Goal: Download file/media

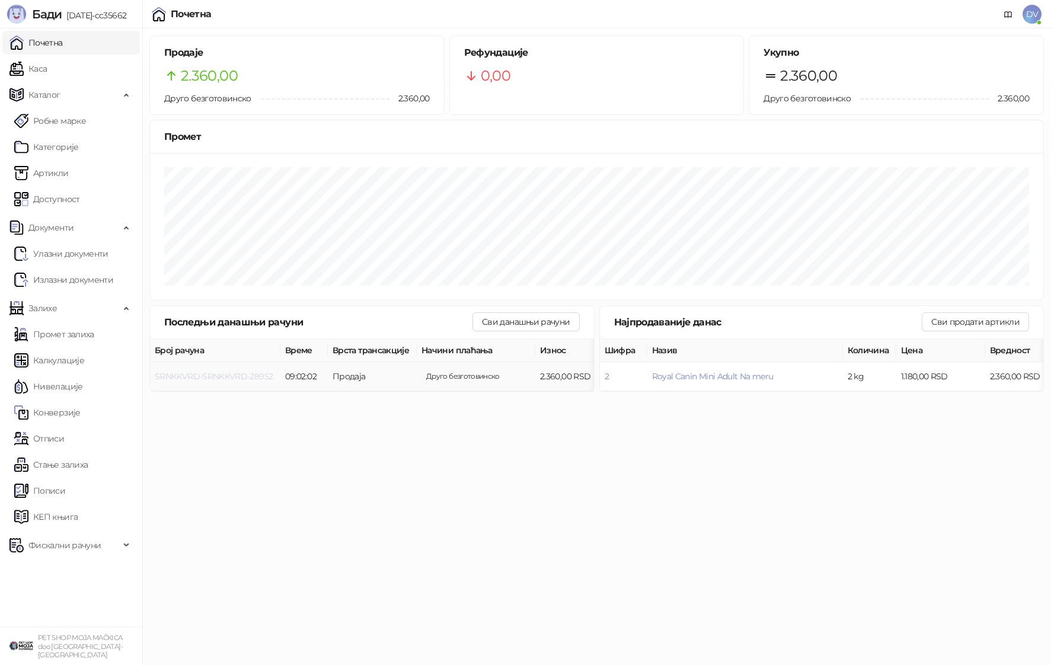
click at [235, 378] on span "SRNKKVRD-SRNKKVRD-28952" at bounding box center [214, 376] width 118 height 11
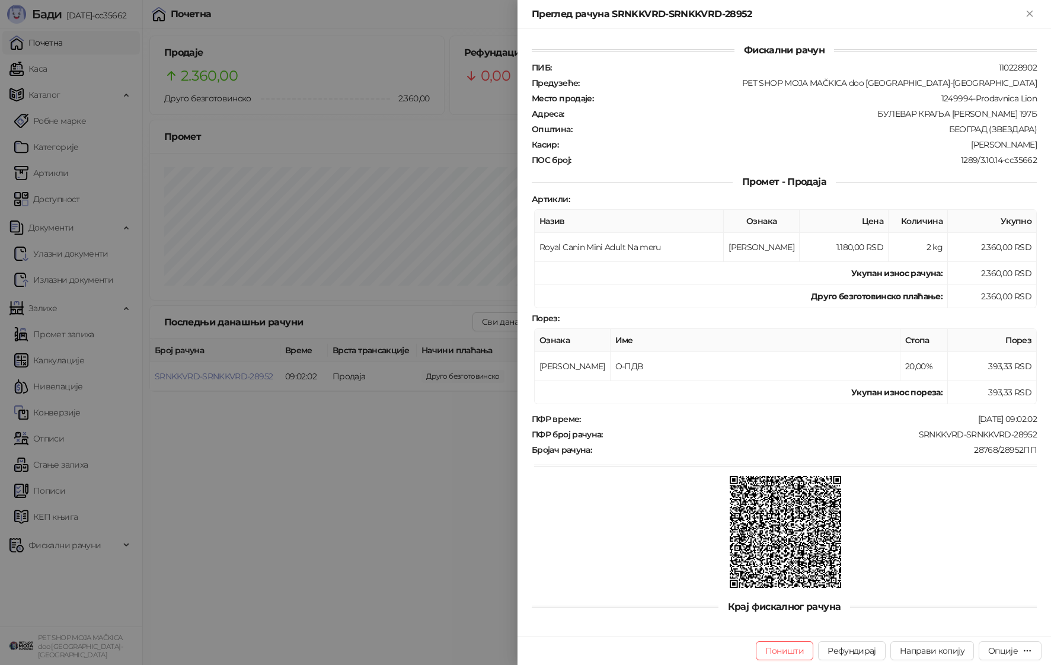
click at [267, 453] on div at bounding box center [525, 332] width 1051 height 665
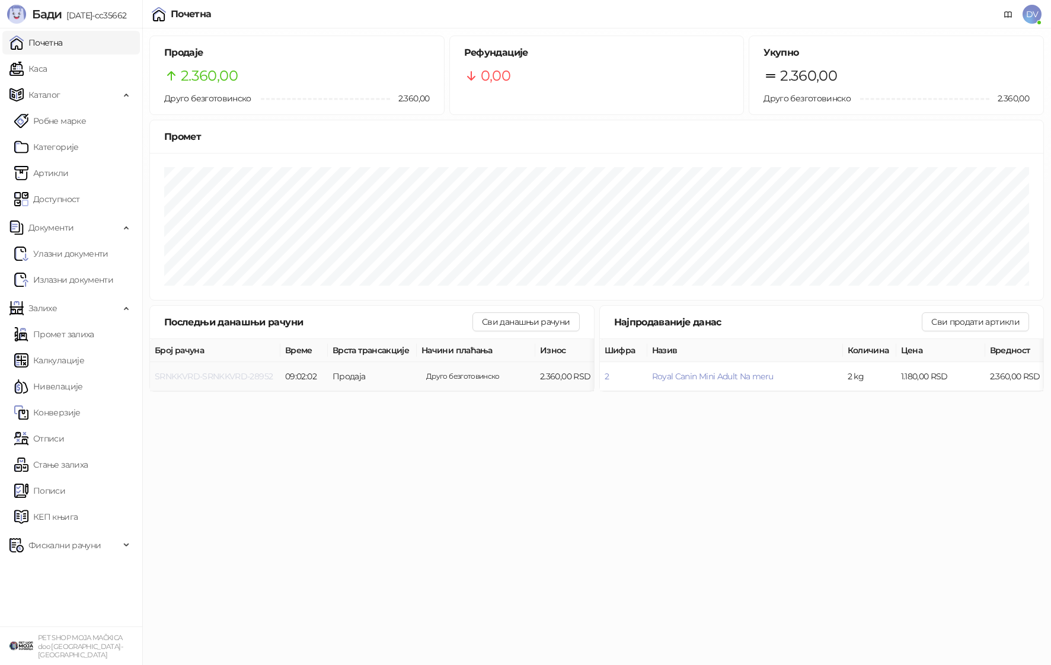
click at [236, 375] on span "SRNKKVRD-SRNKKVRD-28952" at bounding box center [214, 376] width 118 height 11
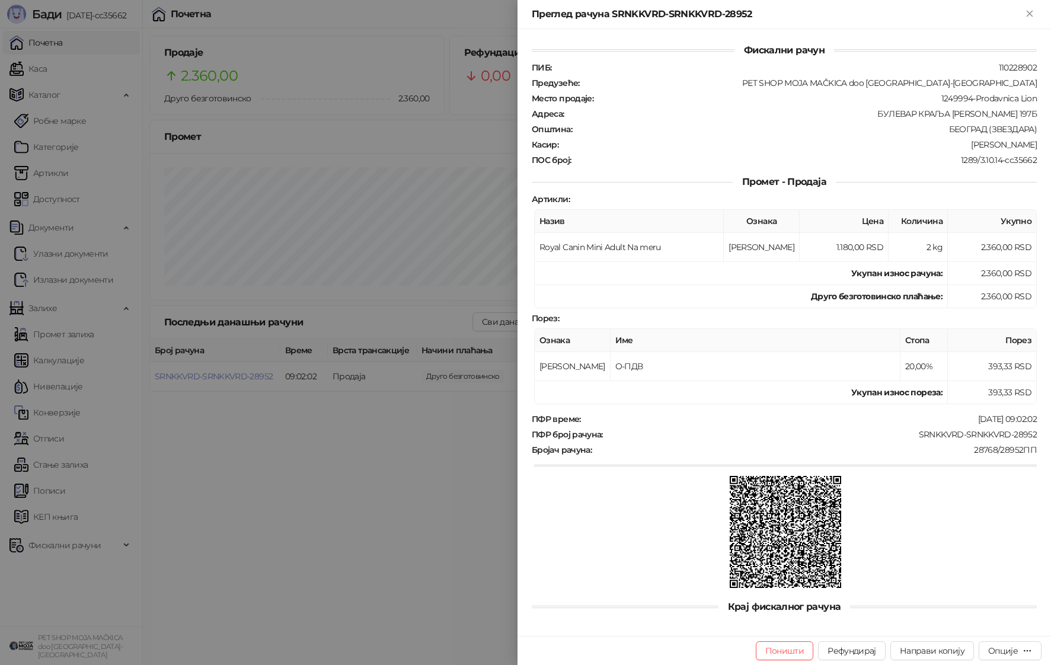
click at [273, 450] on div at bounding box center [525, 332] width 1051 height 665
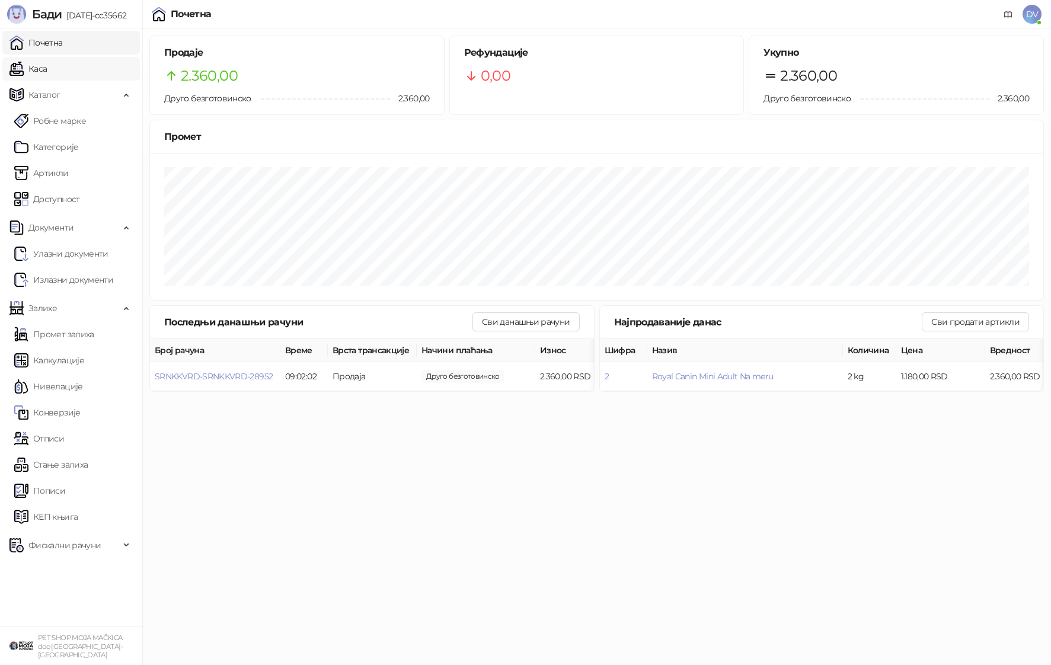
click at [47, 75] on link "Каса" at bounding box center [27, 69] width 37 height 24
click at [63, 45] on link "Почетна" at bounding box center [35, 43] width 53 height 24
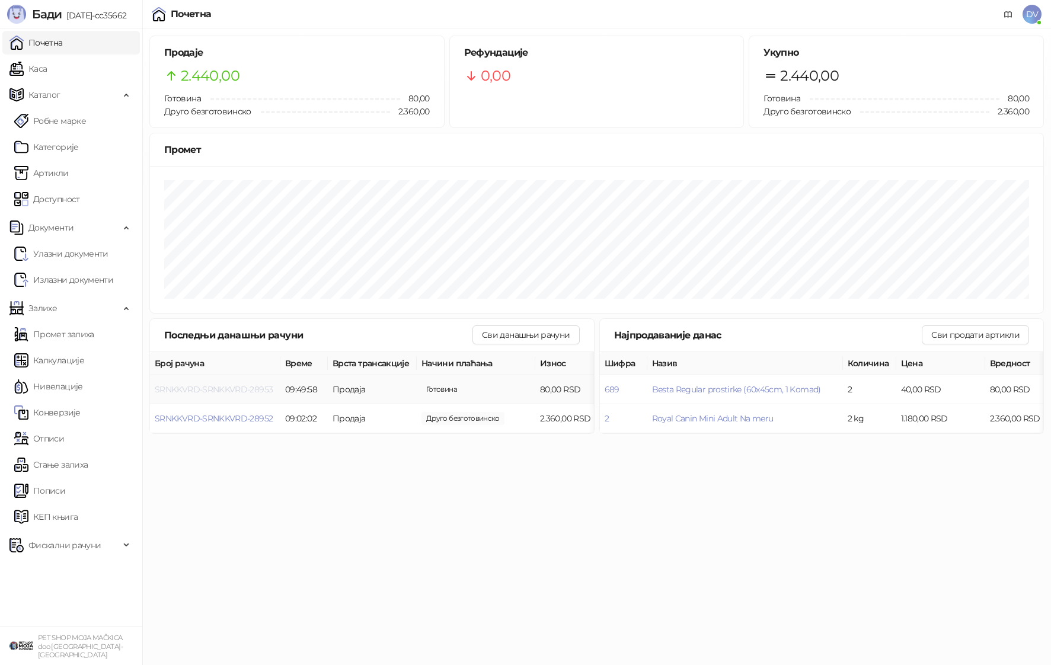
click at [231, 384] on span "SRNKKVRD-SRNKKVRD-28953" at bounding box center [214, 389] width 118 height 11
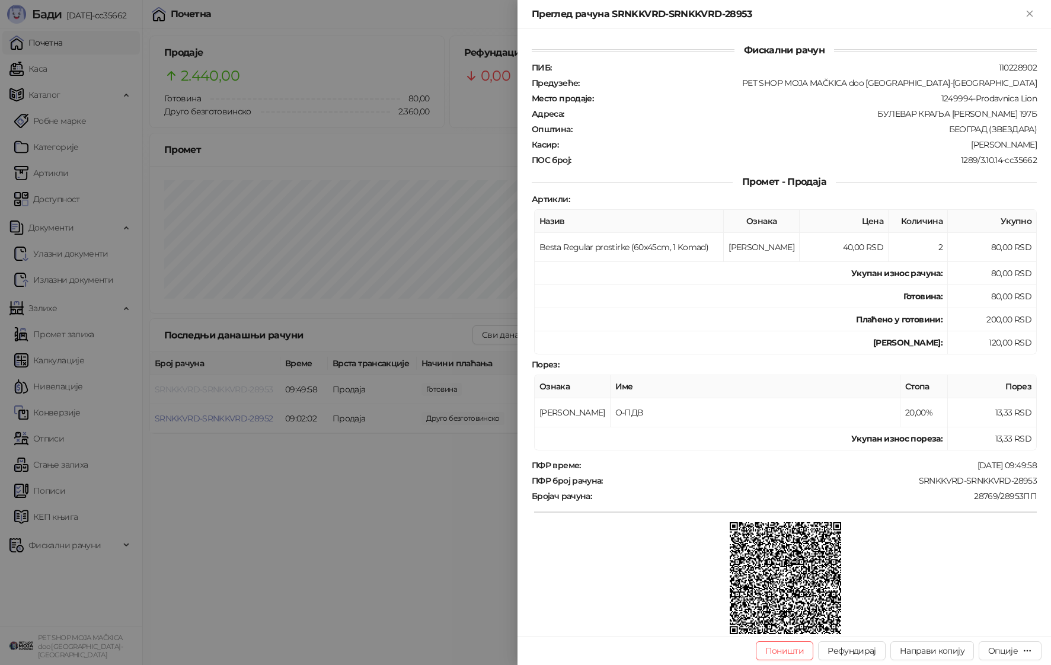
click at [231, 384] on div at bounding box center [525, 332] width 1051 height 665
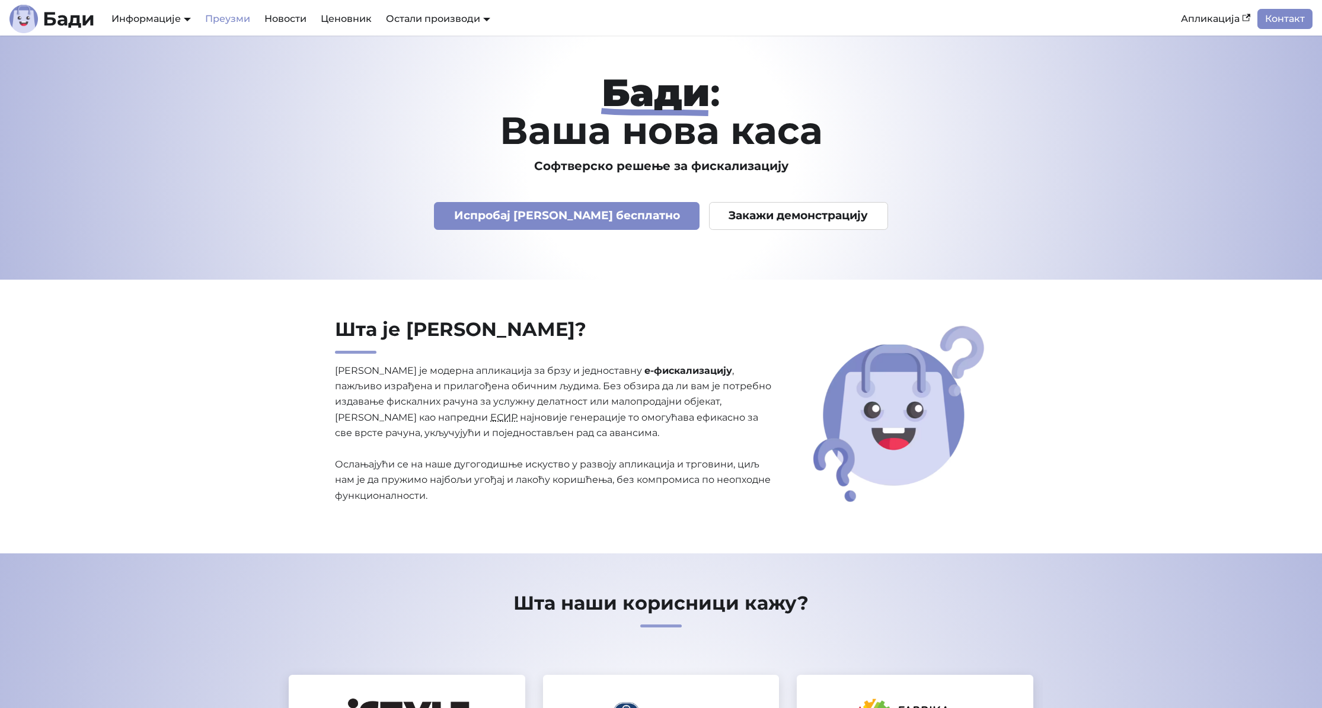
click at [225, 21] on link "Преузми" at bounding box center [227, 19] width 59 height 20
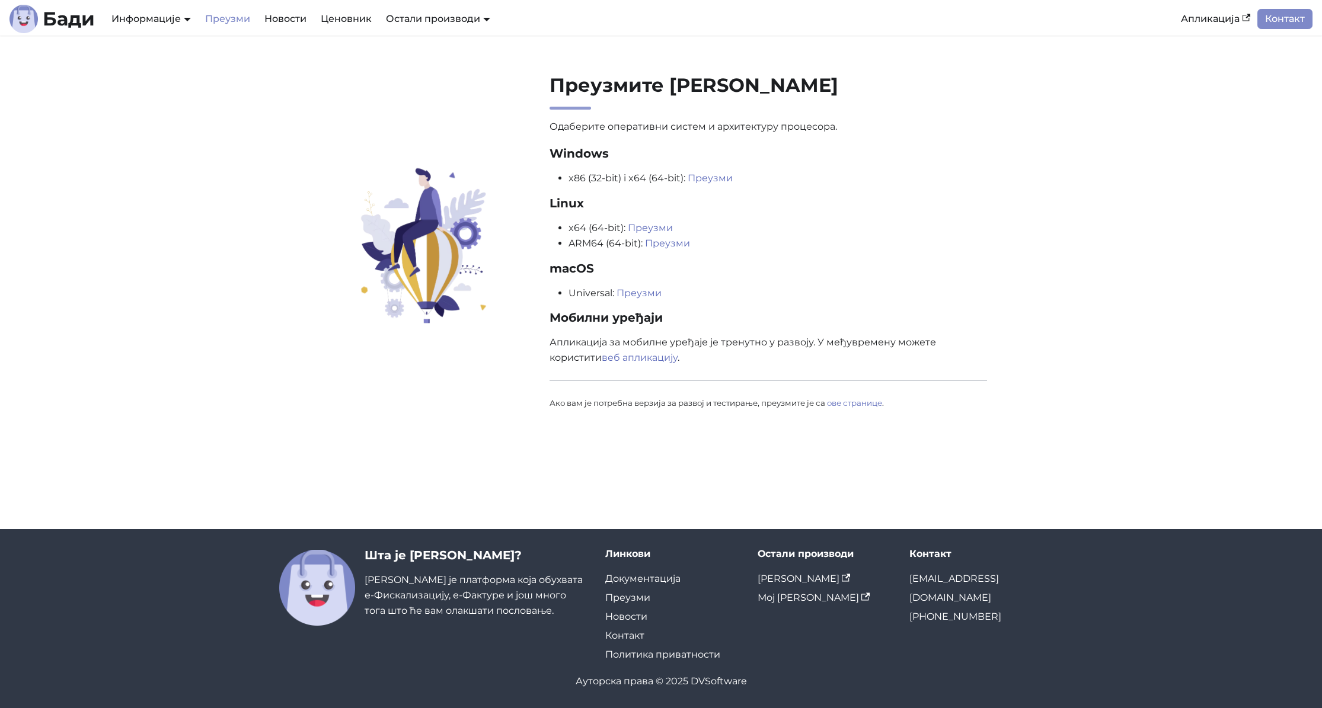
click at [869, 397] on p "Ако вам је потребна верзија за развој и тестирање, преузмите је са ове странице…" at bounding box center [769, 402] width 438 height 15
click at [869, 401] on link "ове странице" at bounding box center [854, 402] width 55 height 9
